Goal: Task Accomplishment & Management: Use online tool/utility

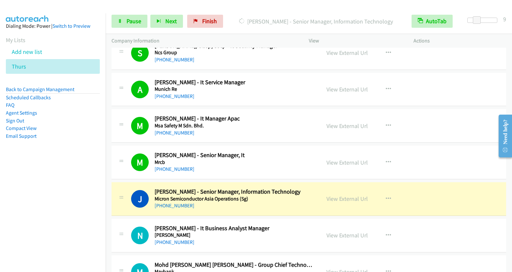
scroll to position [4463, 0]
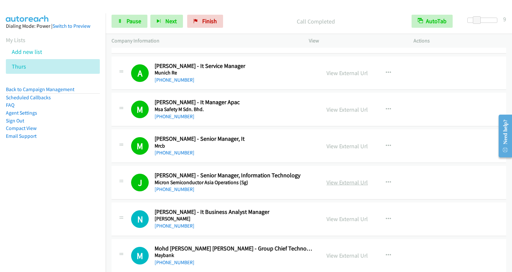
click at [354, 178] on link "View External Url" at bounding box center [346, 182] width 41 height 8
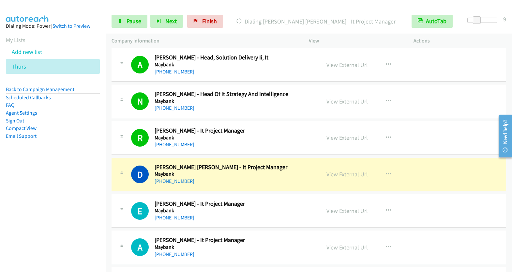
scroll to position [4922, 0]
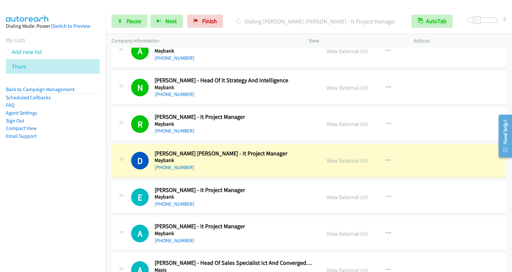
drag, startPoint x: 346, startPoint y: 138, endPoint x: 447, endPoint y: 207, distance: 122.7
click at [345, 157] on link "View External Url" at bounding box center [346, 161] width 41 height 8
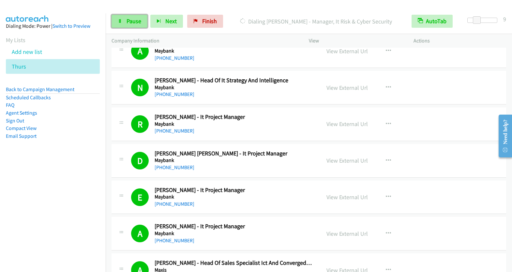
click at [133, 19] on span "Pause" at bounding box center [134, 21] width 15 height 8
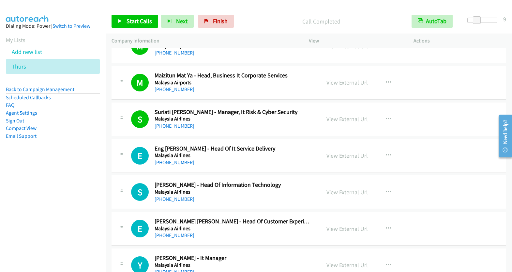
scroll to position [5561, 0]
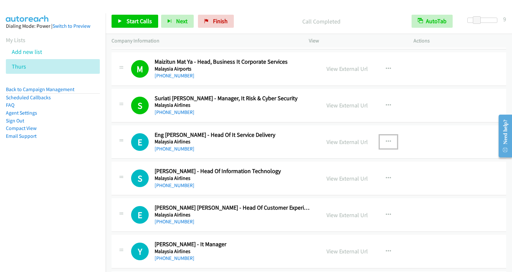
click at [386, 139] on icon "button" at bounding box center [388, 141] width 5 height 5
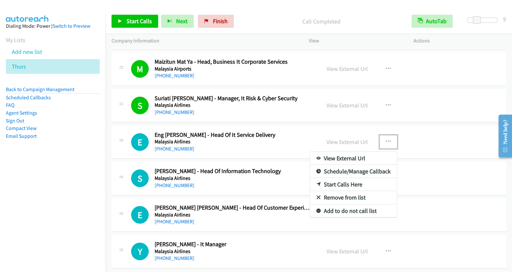
click at [346, 178] on link "Start Calls Here" at bounding box center [353, 184] width 87 height 13
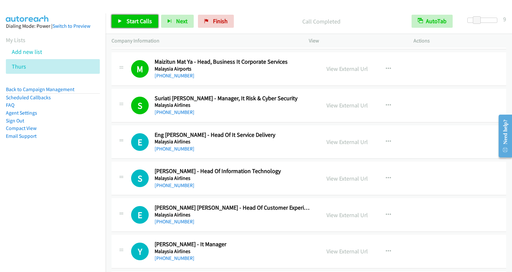
click at [132, 19] on span "Start Calls" at bounding box center [139, 21] width 25 height 8
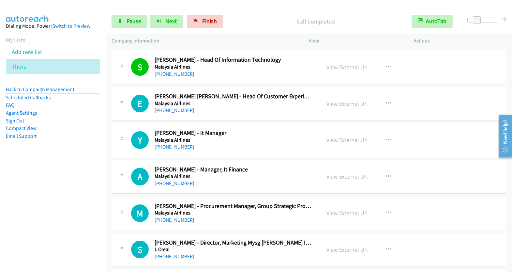
scroll to position [5673, 0]
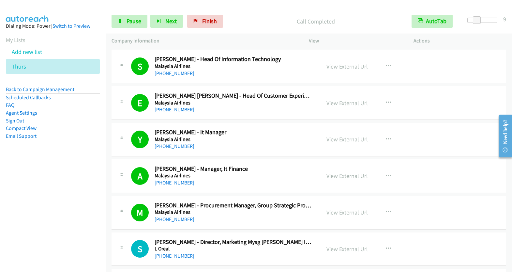
click at [349, 208] on link "View External Url" at bounding box center [346, 212] width 41 height 8
click at [135, 22] on span "Pause" at bounding box center [134, 21] width 15 height 8
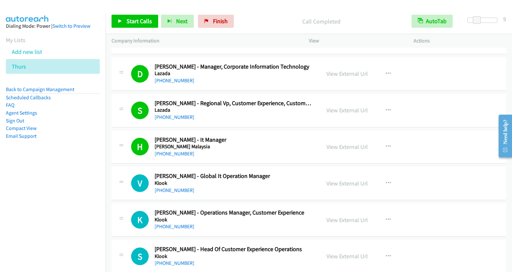
scroll to position [5975, 0]
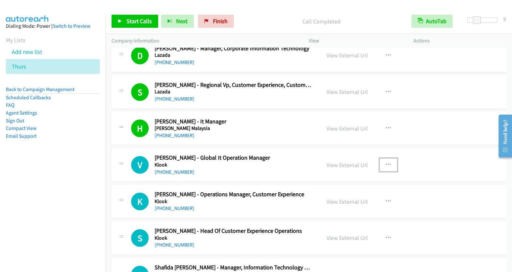
click at [382, 158] on button "button" at bounding box center [389, 164] width 18 height 13
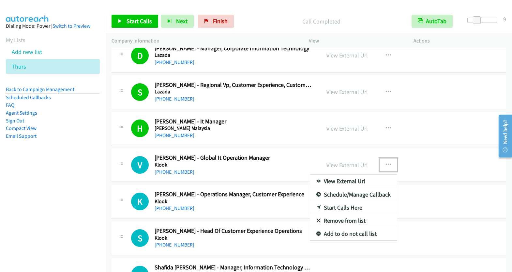
click at [358, 201] on link "Start Calls Here" at bounding box center [353, 207] width 87 height 13
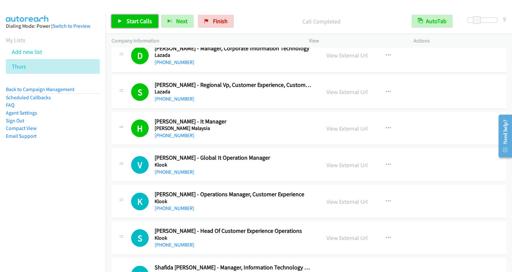
click at [137, 19] on span "Start Calls" at bounding box center [139, 21] width 25 height 8
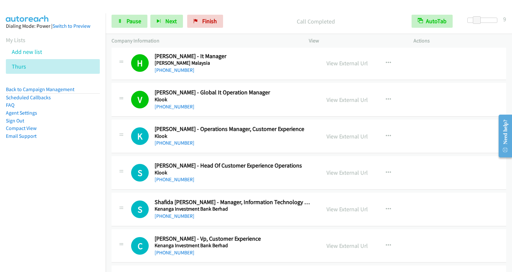
scroll to position [6041, 0]
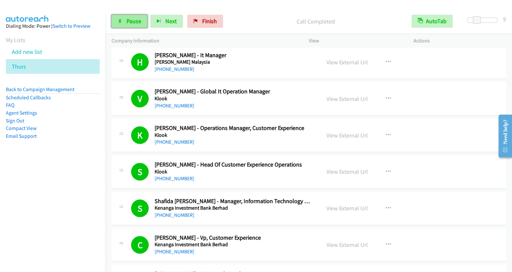
click at [122, 23] on link "Pause" at bounding box center [130, 21] width 36 height 13
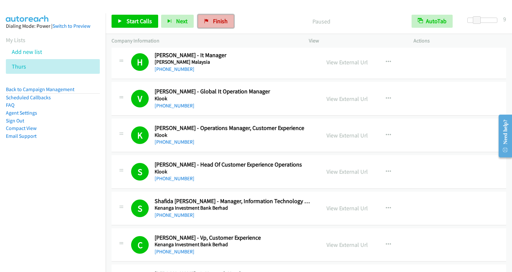
click at [208, 22] on link "Finish" at bounding box center [216, 21] width 36 height 13
